Goal: Find contact information: Find contact information

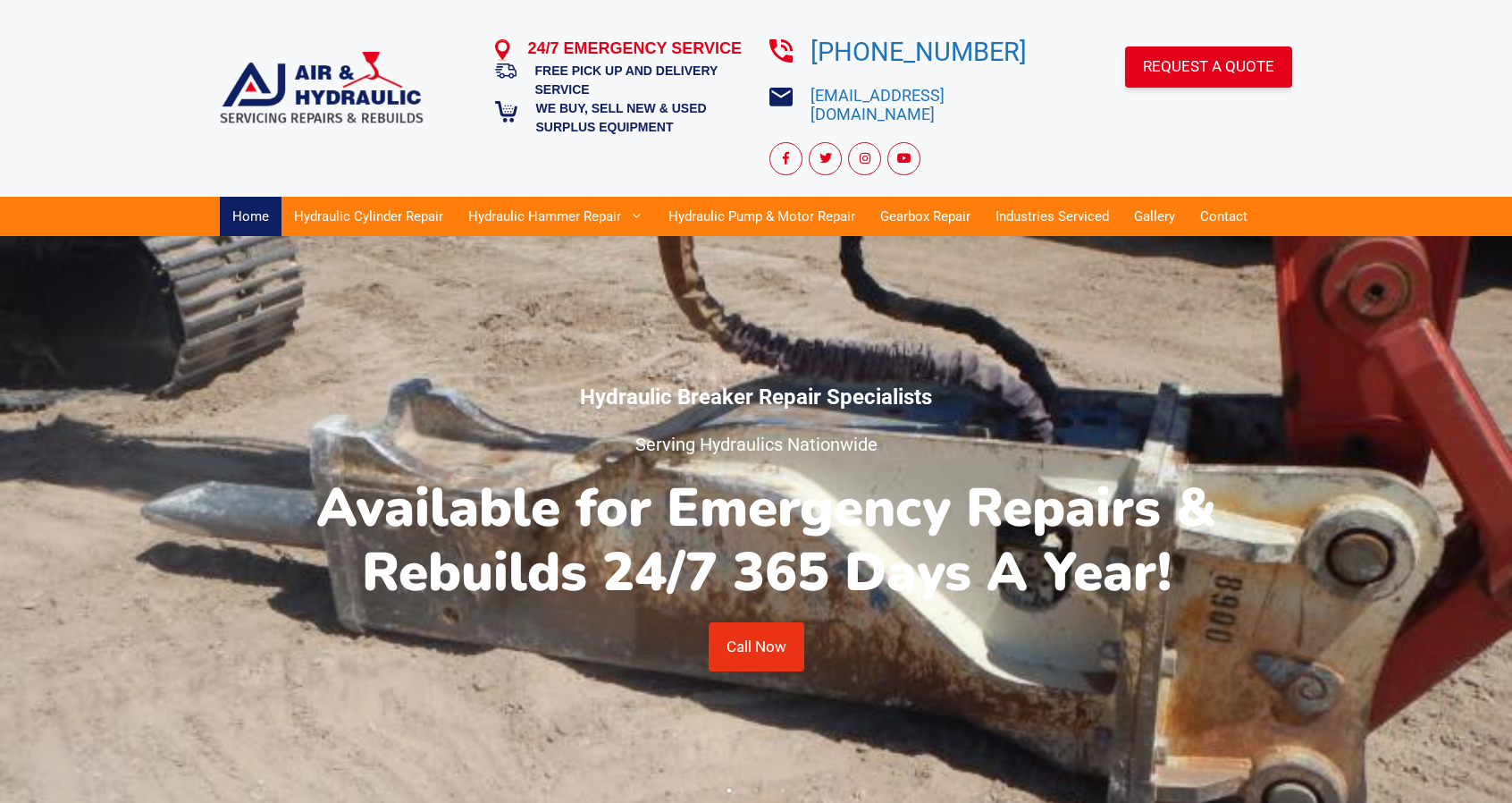
drag, startPoint x: 1288, startPoint y: 144, endPoint x: 1326, endPoint y: 98, distance: 59.7
click at [1288, 144] on div "REQUEST A QUOTE" at bounding box center [1169, 115] width 248 height 139
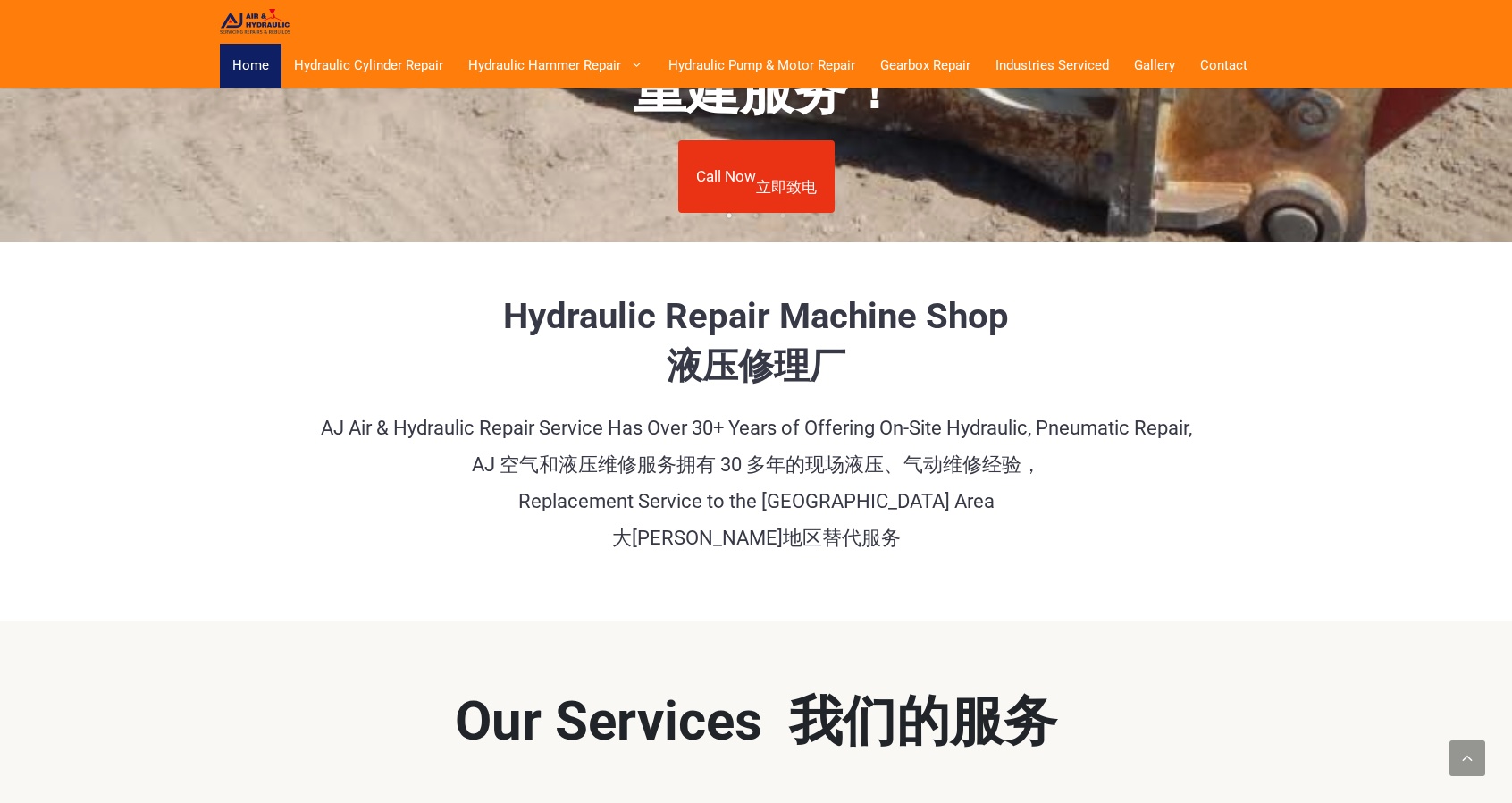
scroll to position [763, 0]
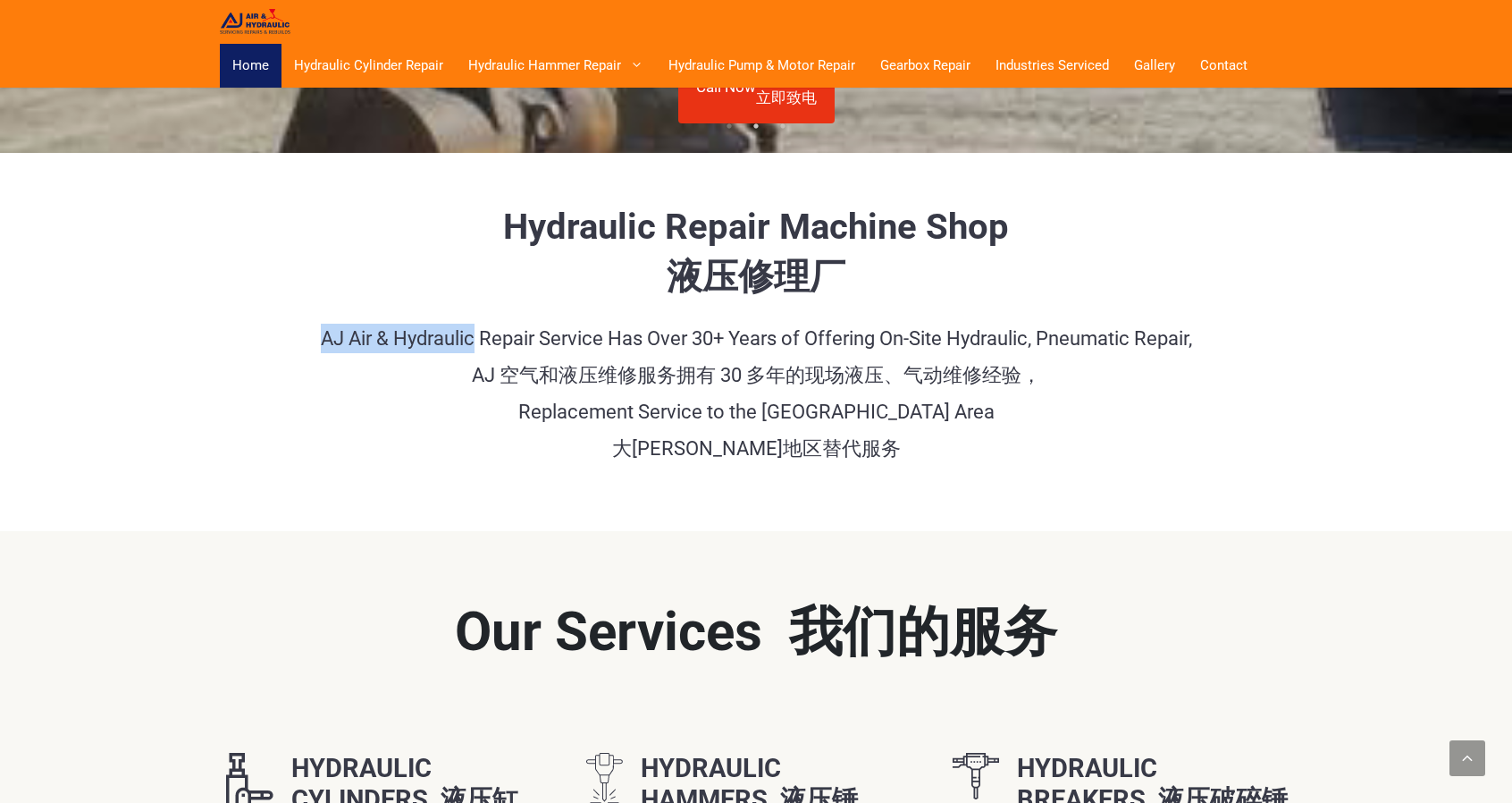
drag, startPoint x: 468, startPoint y: 334, endPoint x: 316, endPoint y: 335, distance: 152.0
click at [316, 335] on p "AJ Air & Hydraulic Repair Service Has Over 30+ Years of Offering On-Site Hydrau…" at bounding box center [756, 397] width 1073 height 147
copy p "AJ Air & Hydraulic"
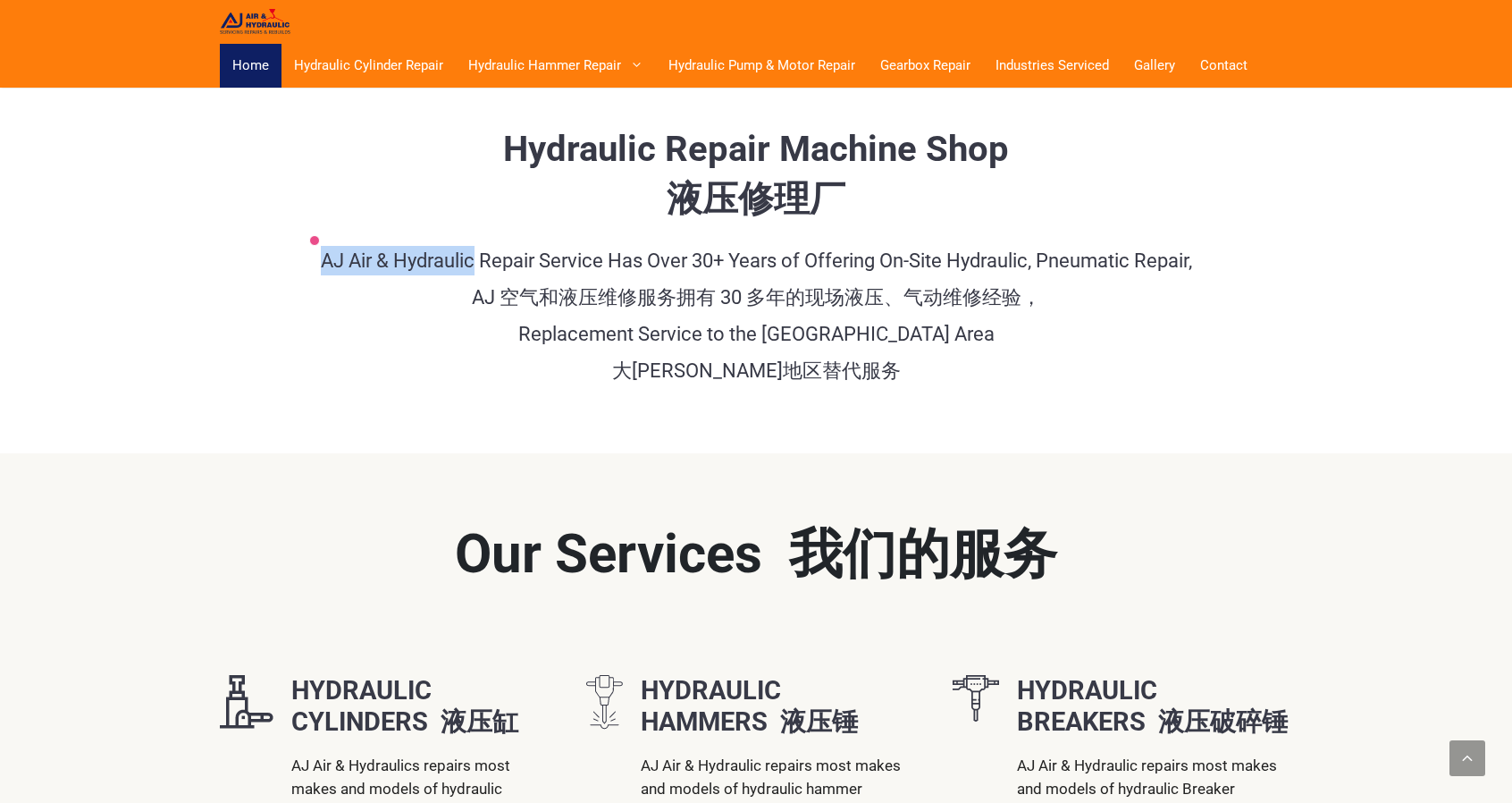
scroll to position [761, 0]
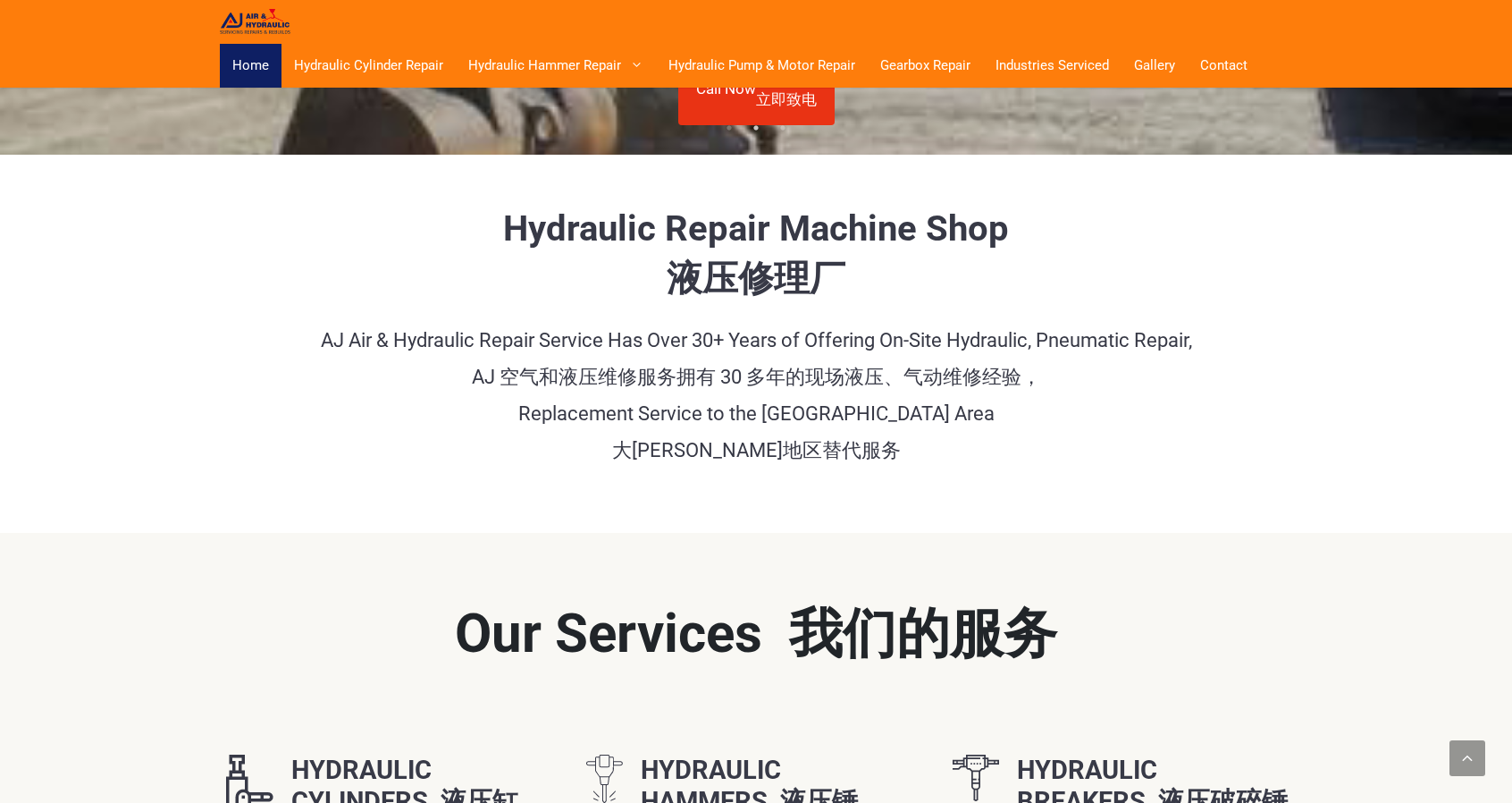
click at [539, 346] on p "AJ Air & Hydraulic Repair Service Has Over 30+ Years of Offering On-Site Hydrau…" at bounding box center [756, 399] width 1073 height 147
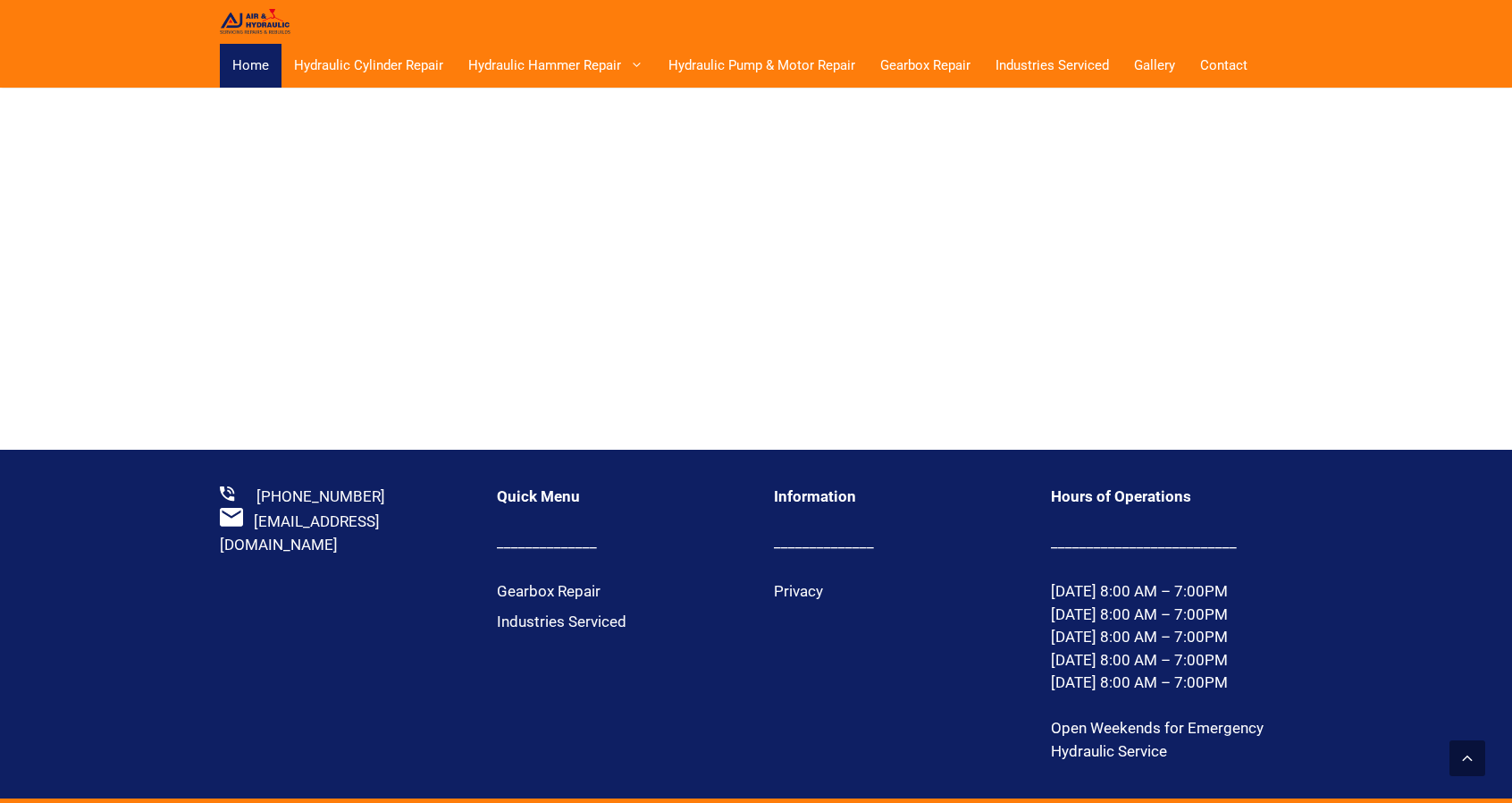
scroll to position [4159, 0]
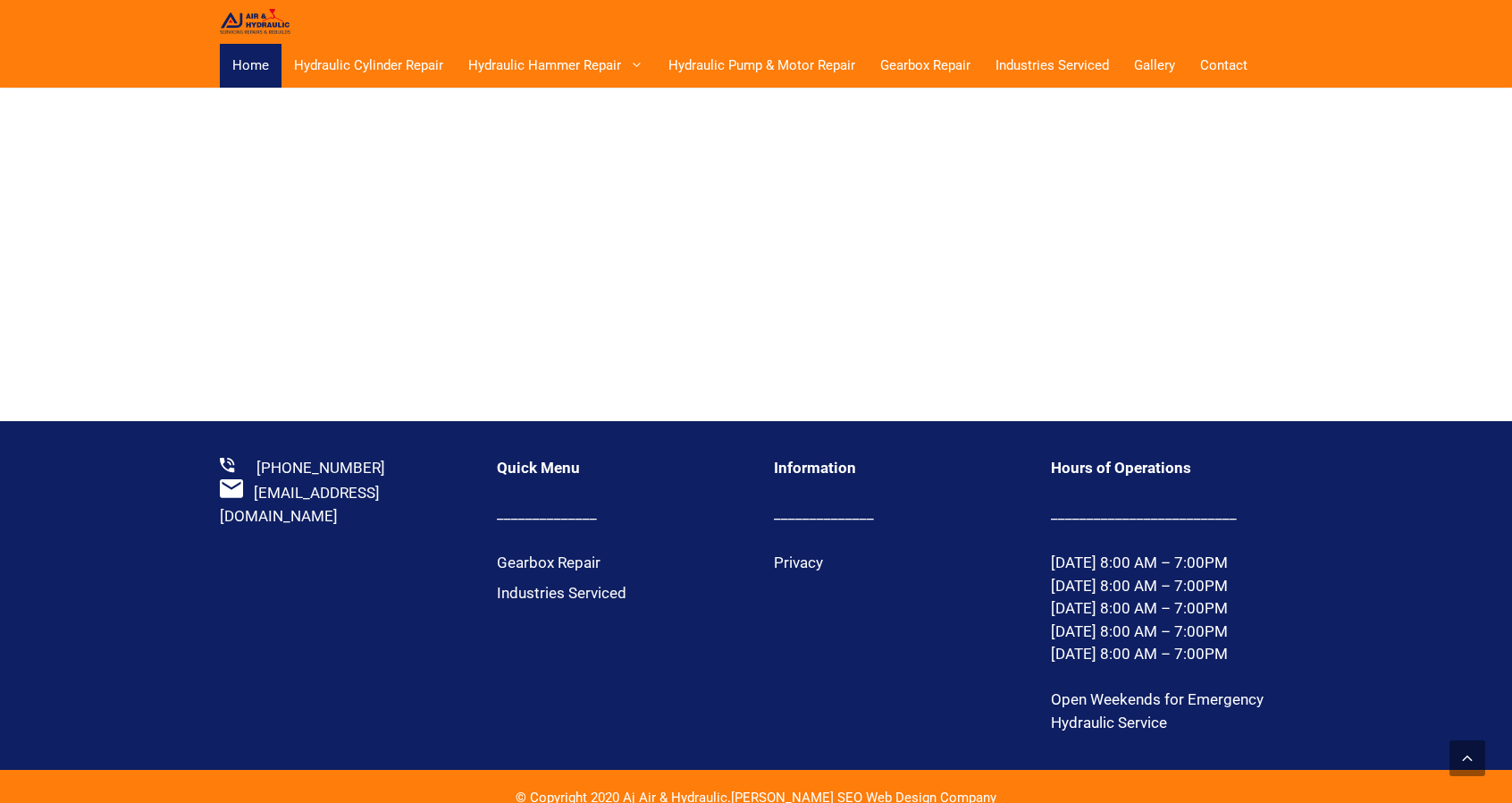
click at [496, 624] on div "Quick Menu ______________ Gearbox Repair Industries Serviced" at bounding box center [600, 595] width 277 height 278
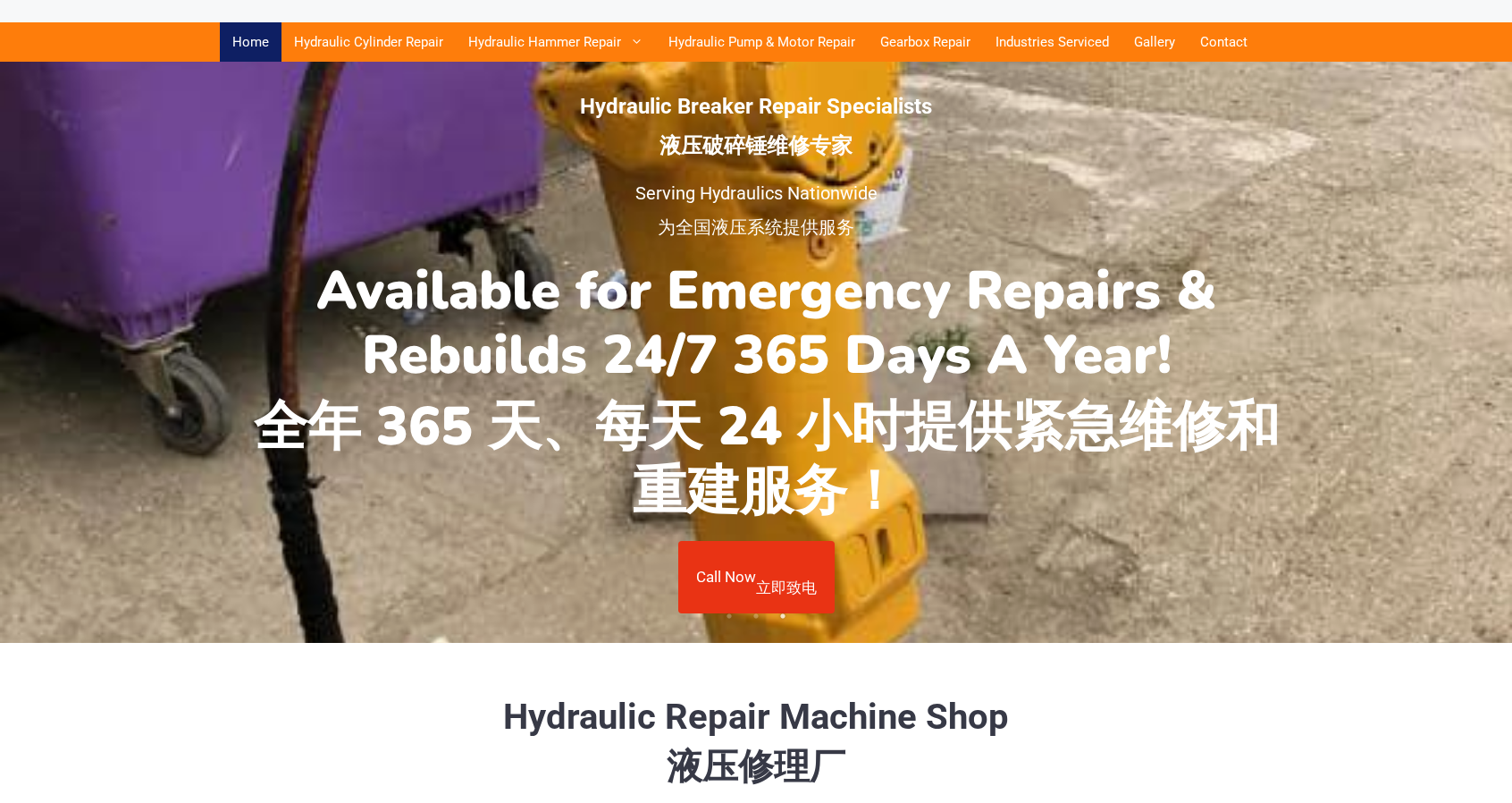
scroll to position [0, 0]
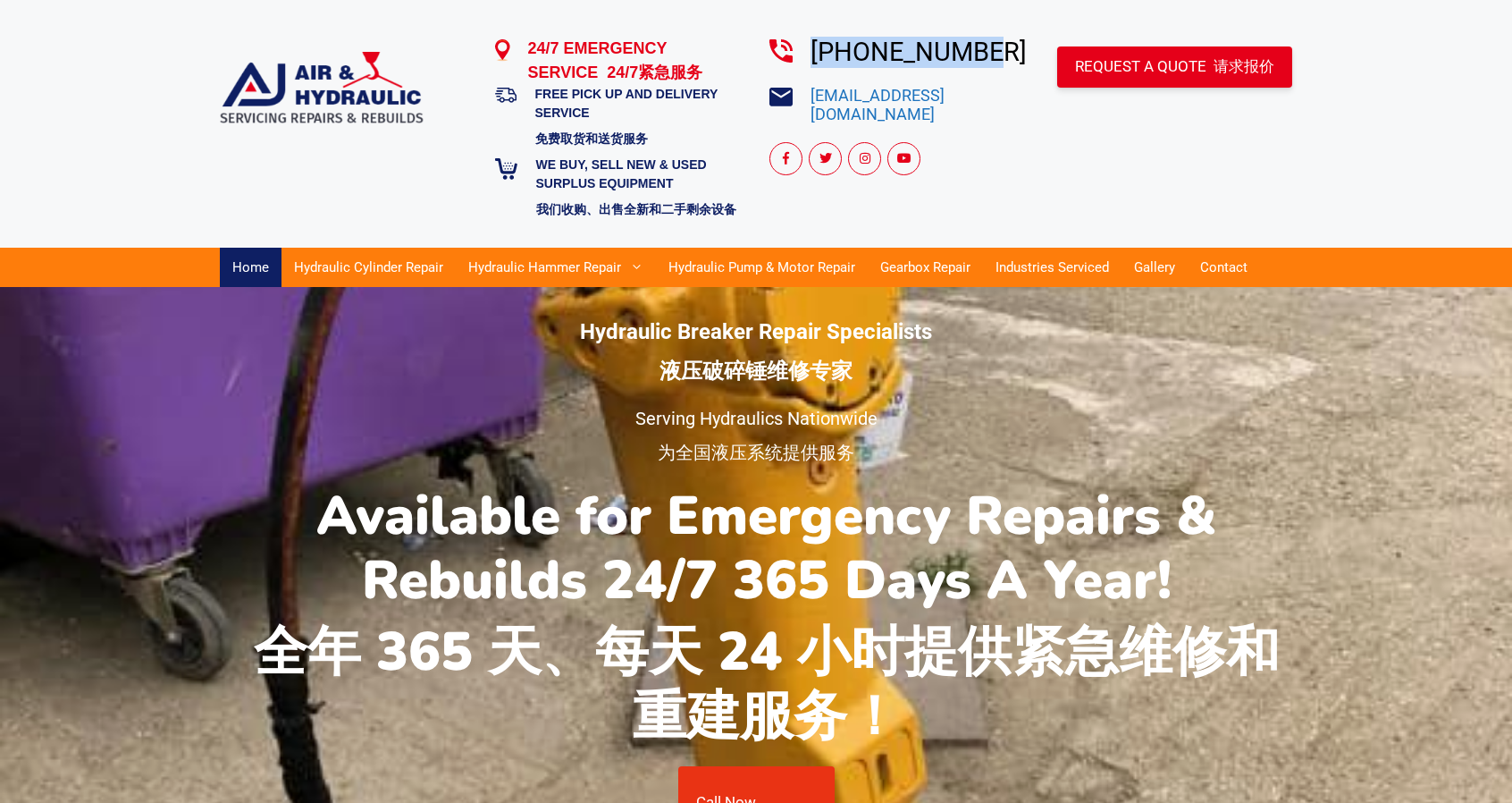
drag, startPoint x: 974, startPoint y: 53, endPoint x: 813, endPoint y: 62, distance: 161.3
click at [813, 62] on h3 "[PHONE_NUMBER]" at bounding box center [919, 52] width 217 height 32
copy link "[PHONE_NUMBER]"
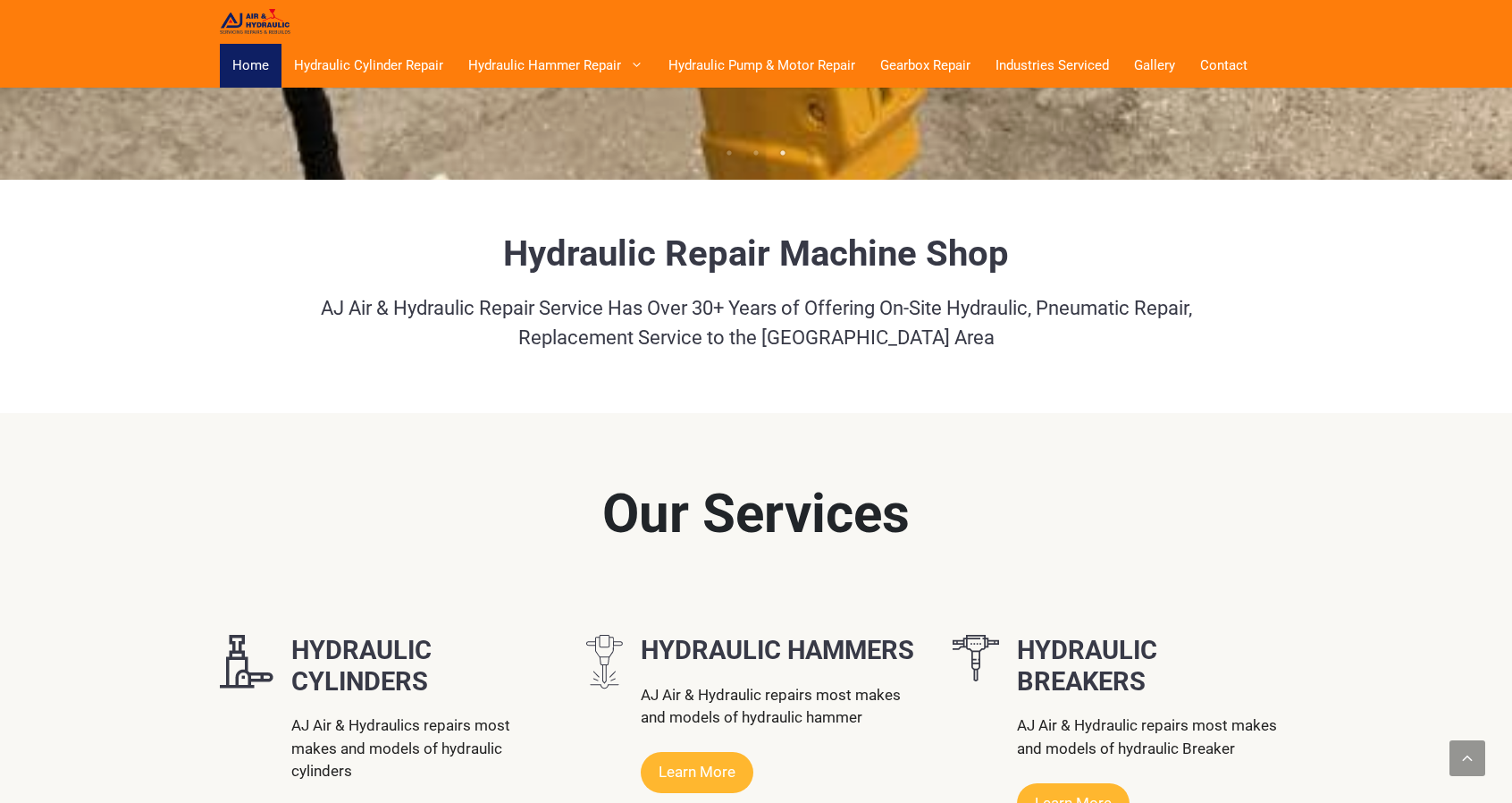
scroll to position [763, 0]
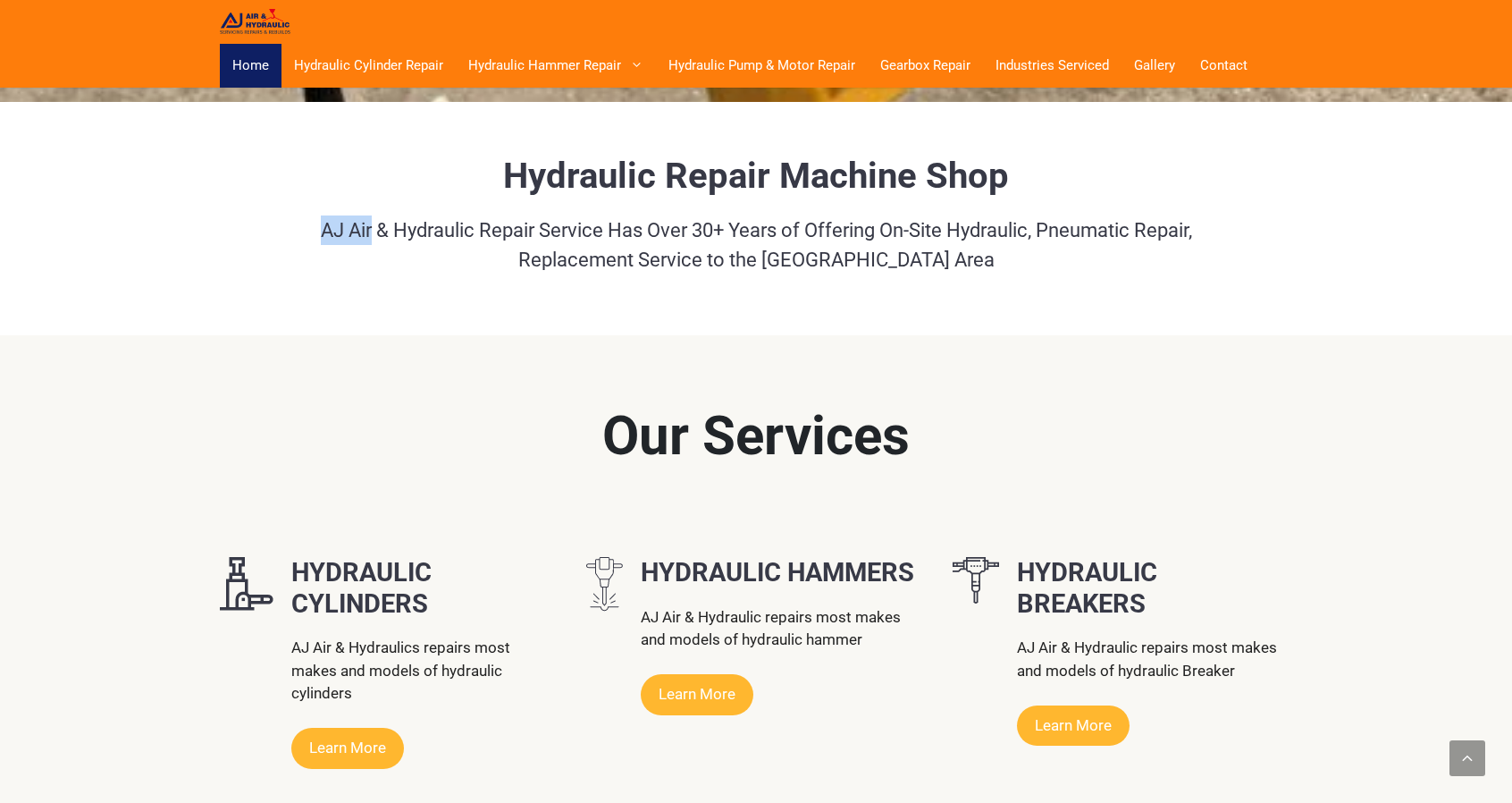
drag, startPoint x: 317, startPoint y: 210, endPoint x: 366, endPoint y: 207, distance: 49.1
click at [366, 216] on p "AJ Air & Hydraulic Repair Service Has Over 30+ Years of Offering On-Site Hydrau…" at bounding box center [756, 245] width 1073 height 59
copy p "AJ Air"
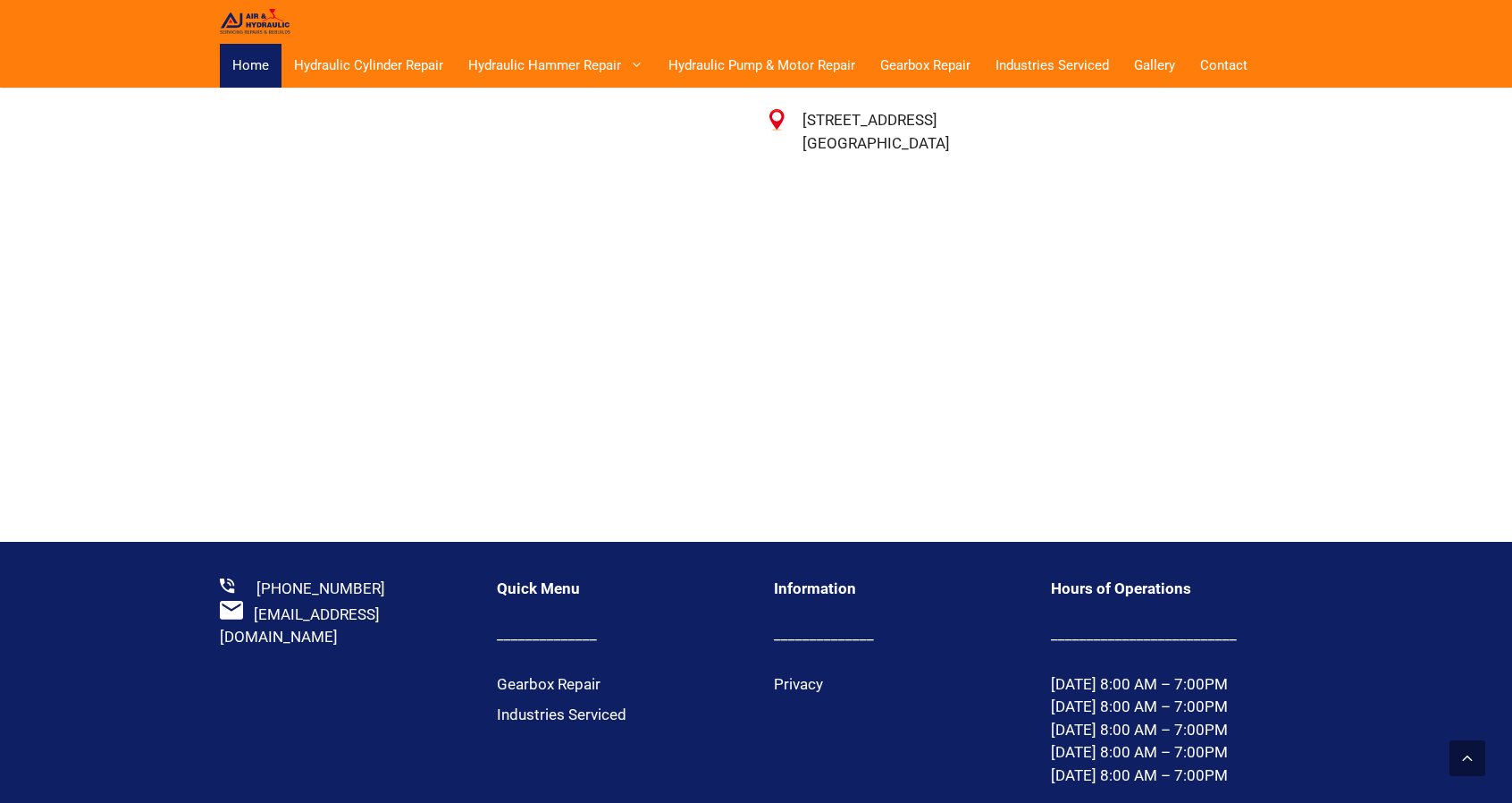
scroll to position [3793, 0]
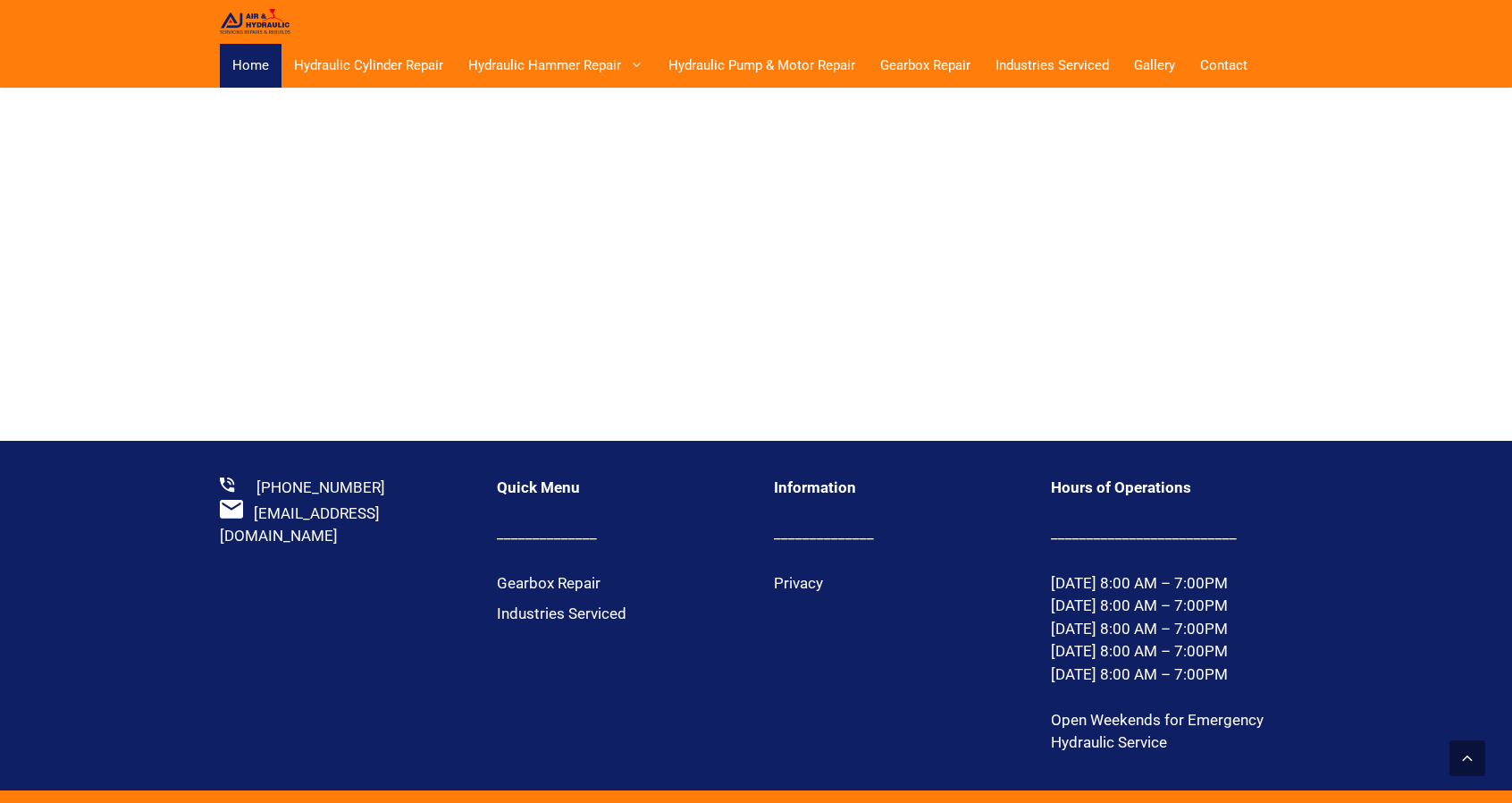
drag, startPoint x: 457, startPoint y: 471, endPoint x: 253, endPoint y: 469, distance: 204.0
click at [253, 499] on div "[EMAIL_ADDRESS][DOMAIN_NAME]" at bounding box center [341, 523] width 241 height 48
copy link "[EMAIL_ADDRESS][DOMAIN_NAME]"
